Goal: Register for event/course

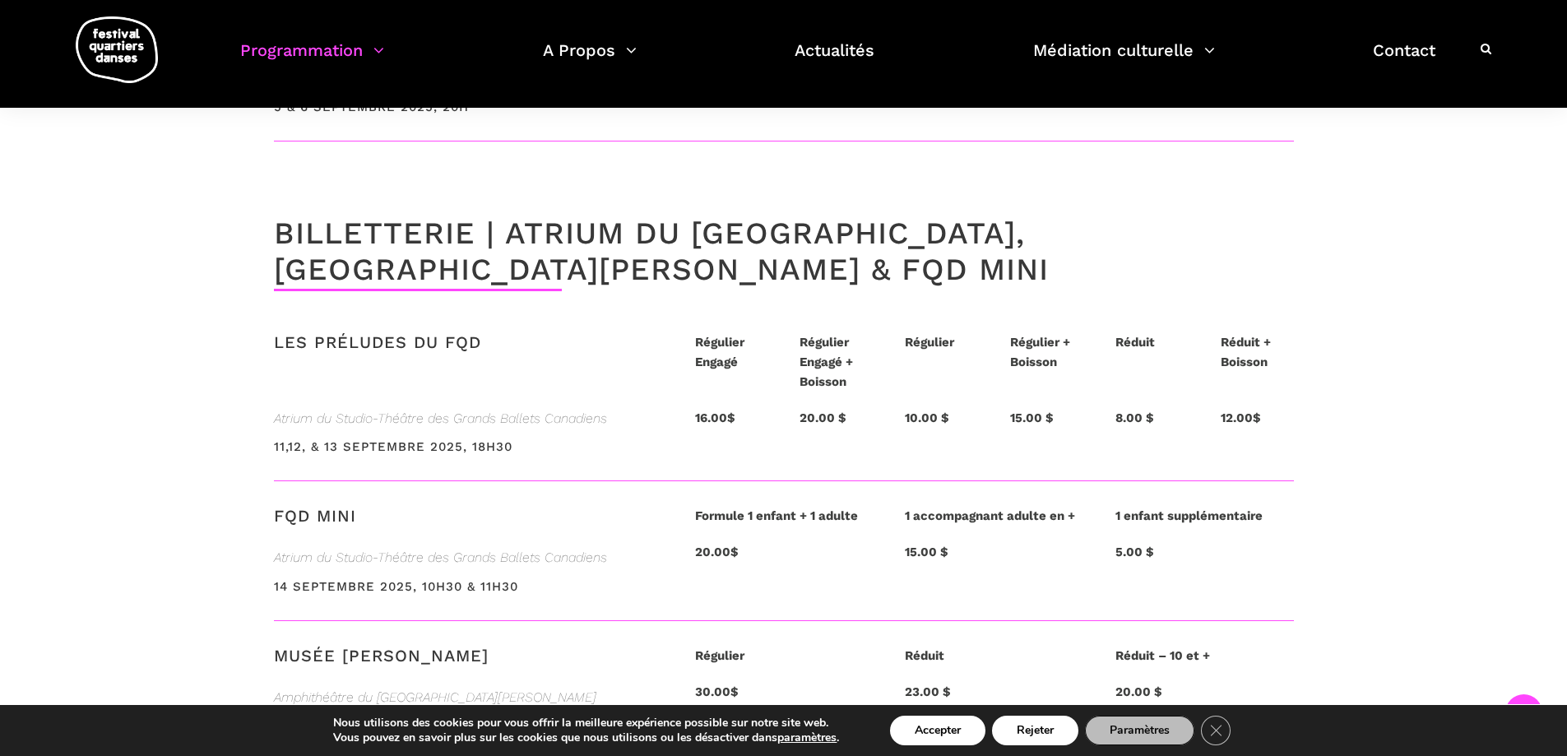
scroll to position [3783, 0]
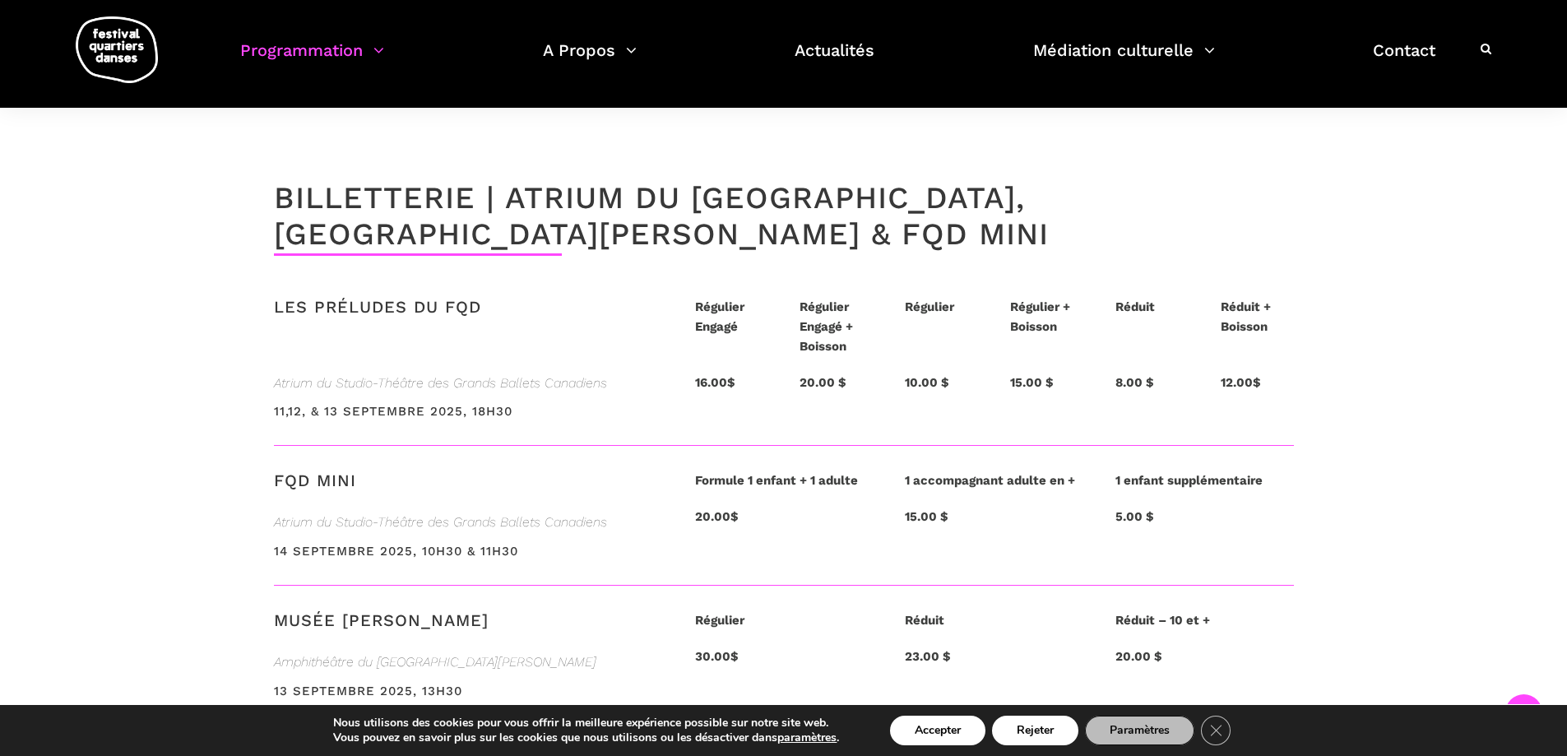
click at [304, 470] on h3 "FQD MINI" at bounding box center [315, 490] width 82 height 41
click at [349, 541] on div "14 septembre 2025, 10h30 & 11h30" at bounding box center [468, 563] width 388 height 44
click at [456, 544] on h3 "14 septembre 2025, 10h30 & 11h30" at bounding box center [396, 564] width 244 height 41
click at [1048, 734] on button "Rejeter" at bounding box center [1035, 730] width 86 height 30
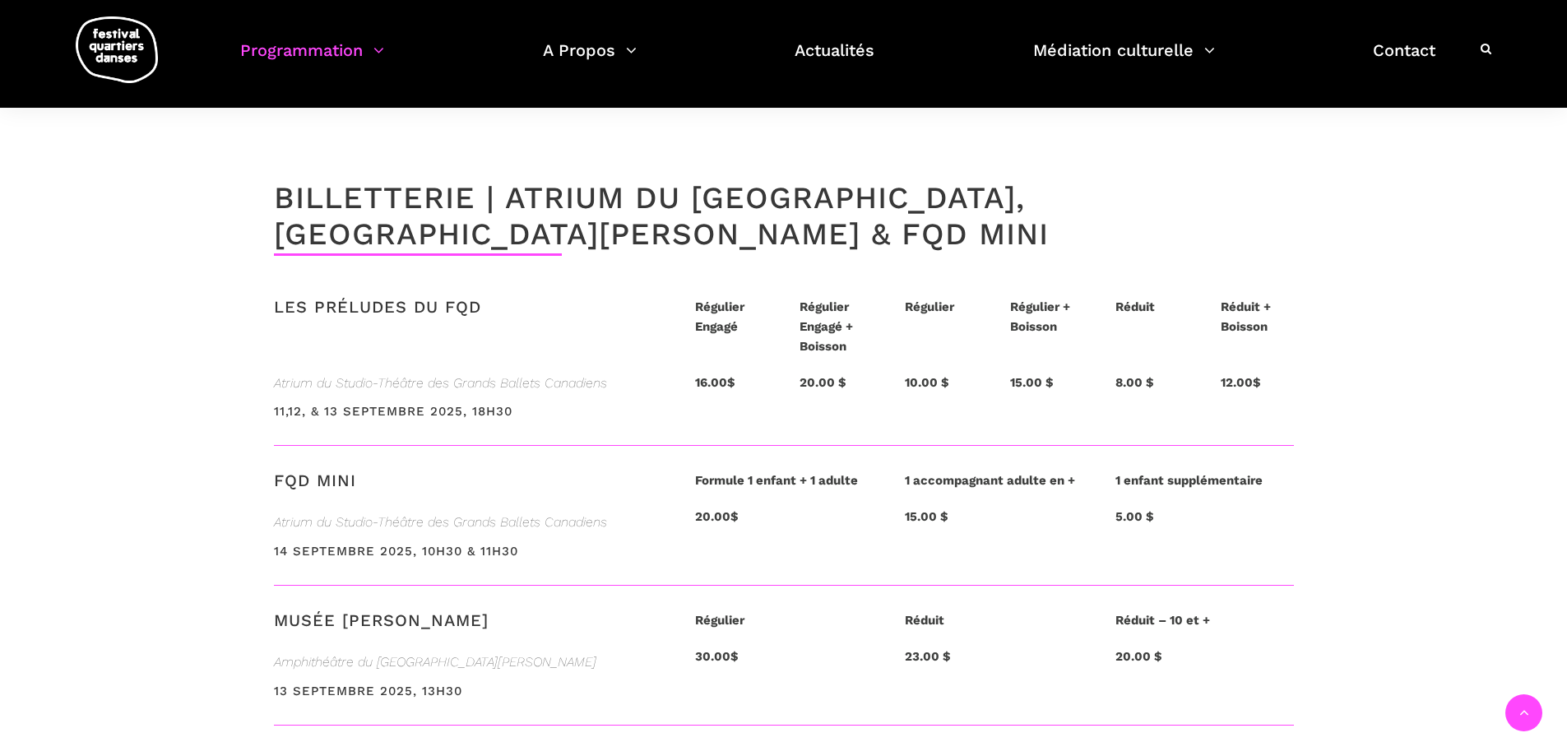
click at [386, 544] on h3 "14 septembre 2025, 10h30 & 11h30" at bounding box center [396, 564] width 244 height 41
click at [718, 509] on strong "20.00$" at bounding box center [717, 516] width 44 height 15
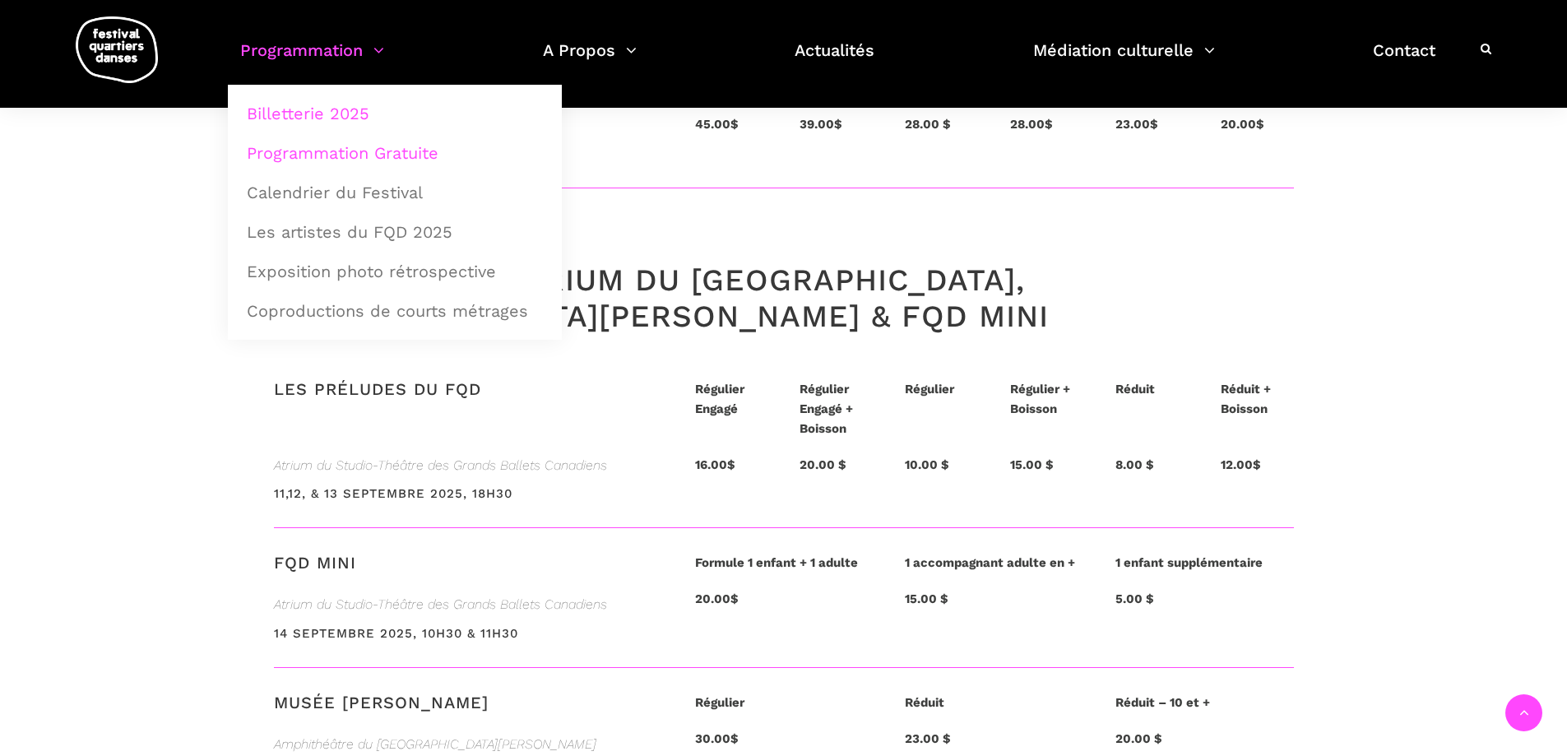
click at [339, 147] on link "Programmation Gratuite" at bounding box center [395, 153] width 316 height 38
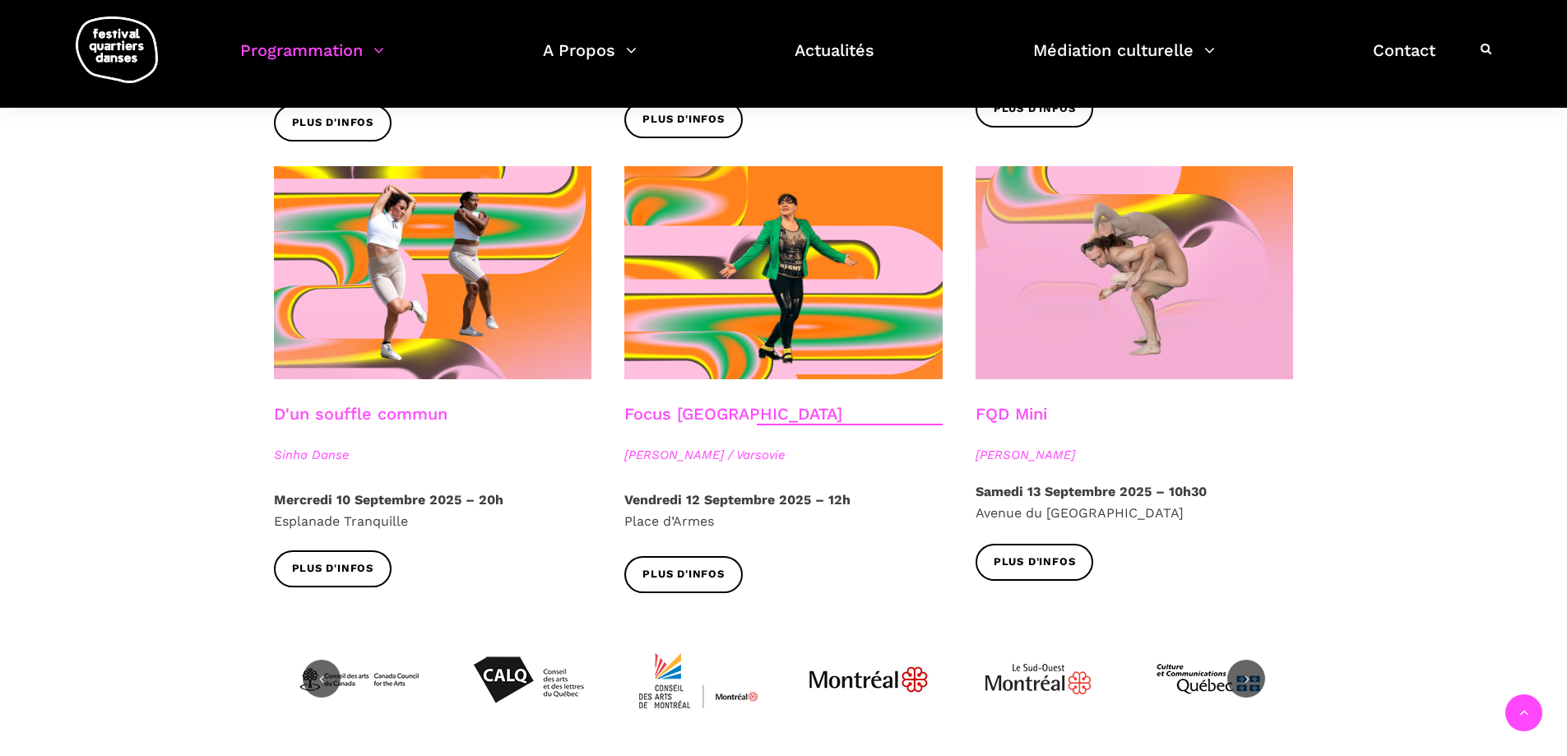
scroll to position [1809, 0]
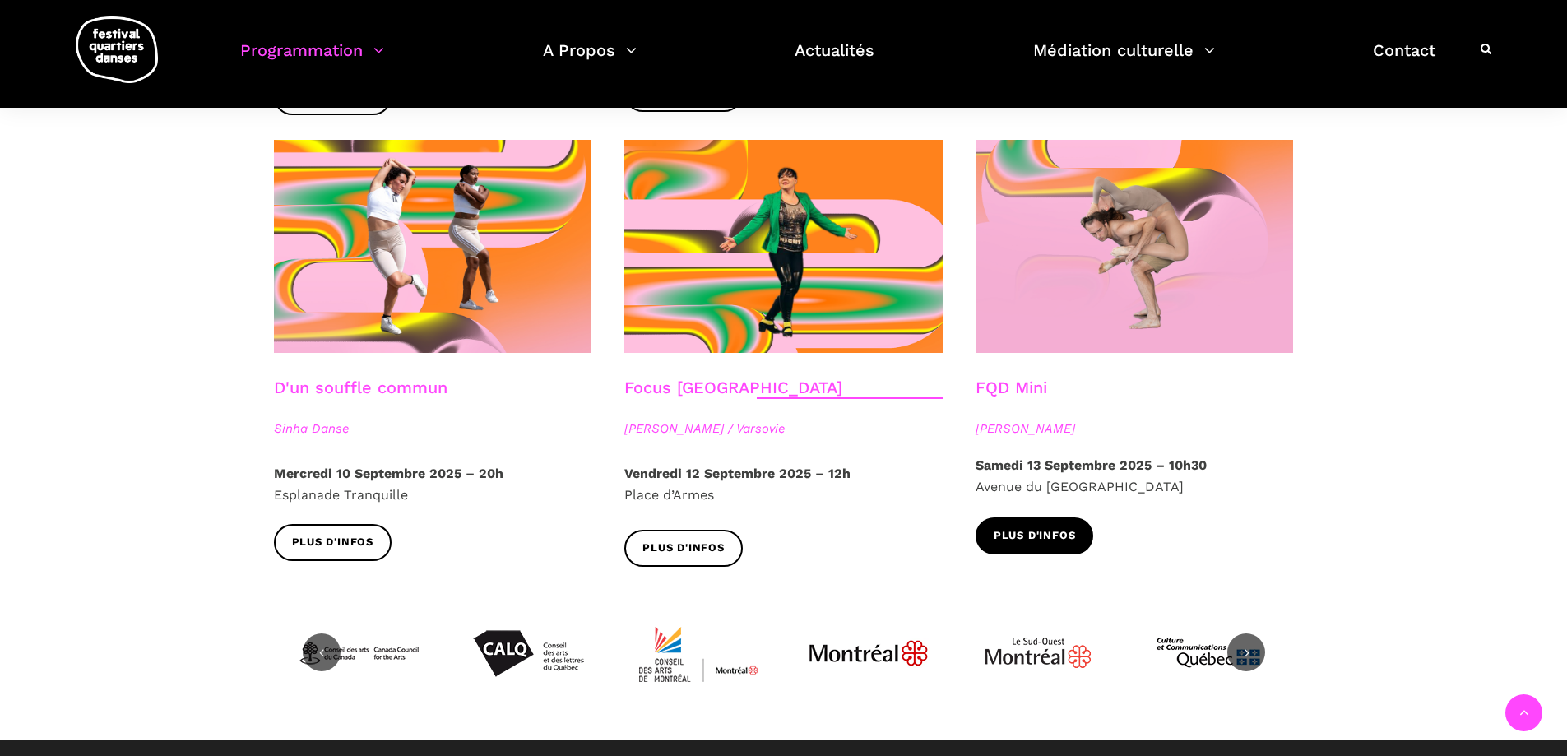
click at [1030, 527] on span "Plus d'infos" at bounding box center [1034, 535] width 82 height 17
